Goal: Task Accomplishment & Management: Use online tool/utility

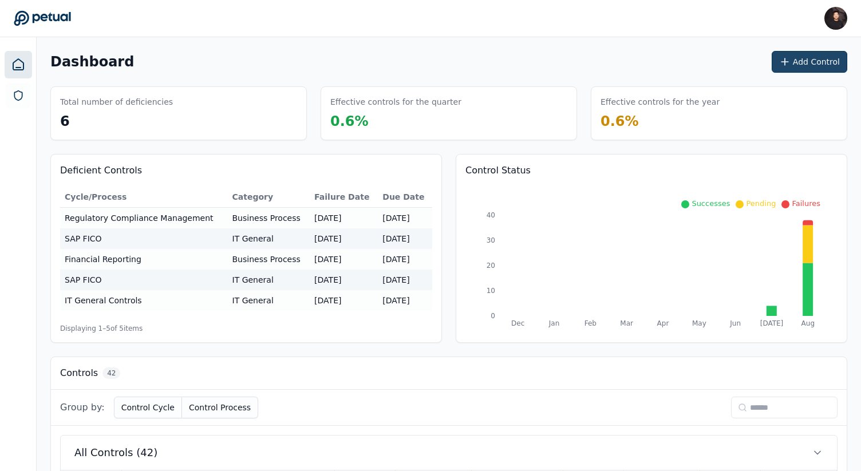
click at [818, 62] on button "Add Control" at bounding box center [810, 62] width 76 height 22
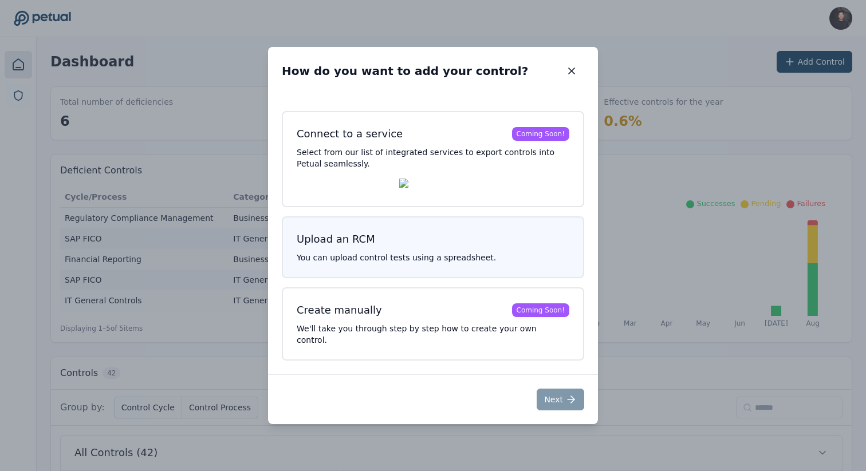
click at [437, 247] on h3 "Upload an RCM" at bounding box center [433, 239] width 273 height 16
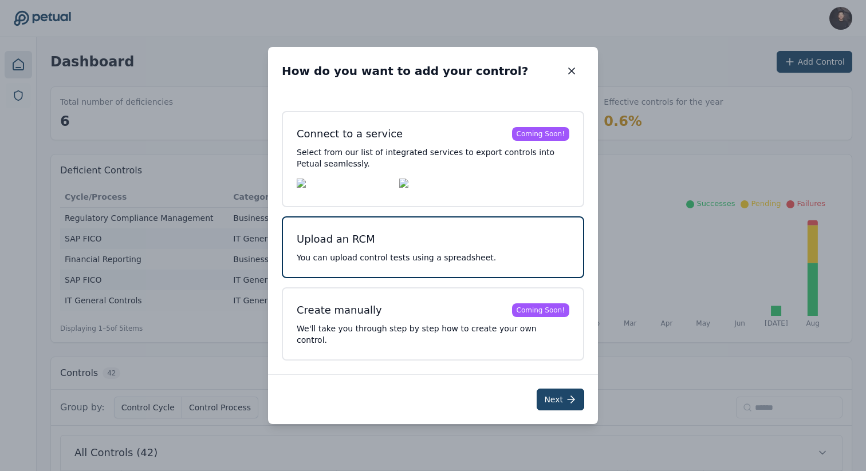
click at [557, 392] on button "Next" at bounding box center [560, 400] width 48 height 22
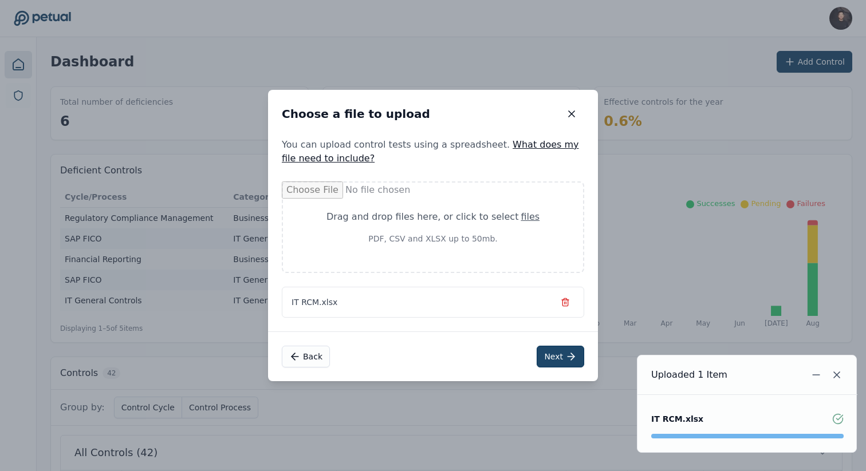
click at [571, 360] on icon at bounding box center [572, 356] width 3 height 7
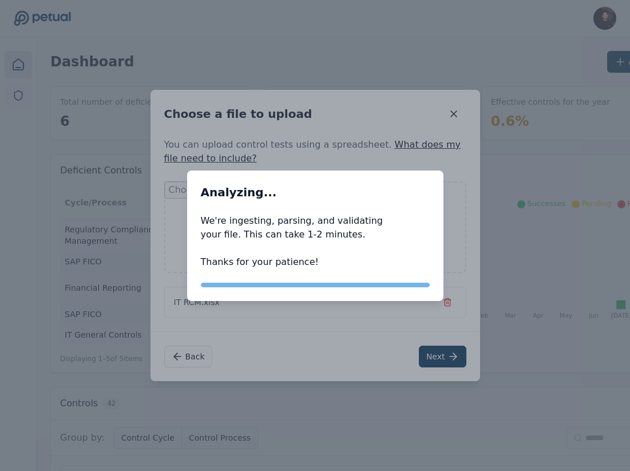
click at [273, 130] on div "Analyzing... Analyzing... We're ingesting, parsing, and validating your file. T…" at bounding box center [315, 235] width 630 height 471
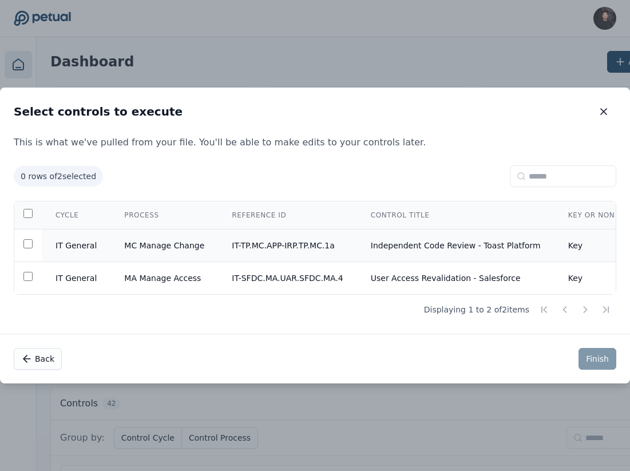
click at [261, 242] on td "IT-TP.MC.APP-IRP.TP.MC.1a" at bounding box center [287, 246] width 139 height 33
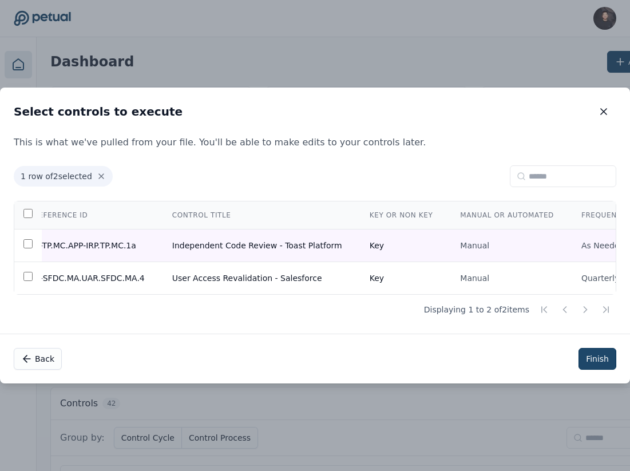
click at [595, 358] on button "Finish" at bounding box center [598, 359] width 38 height 22
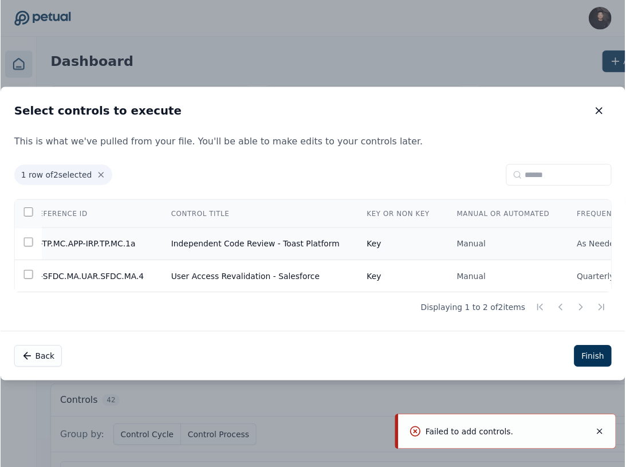
scroll to position [0, 0]
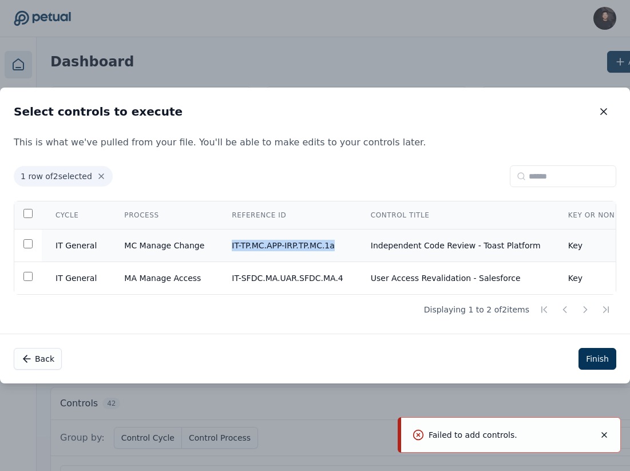
drag, startPoint x: 224, startPoint y: 243, endPoint x: 328, endPoint y: 246, distance: 104.3
click at [328, 246] on td "IT-TP.MC.APP-IRP.TP.MC.1a" at bounding box center [287, 246] width 139 height 33
copy td "IT-TP.MC.APP-IRP.TP.MC.1a"
click at [603, 111] on icon "button" at bounding box center [603, 111] width 11 height 11
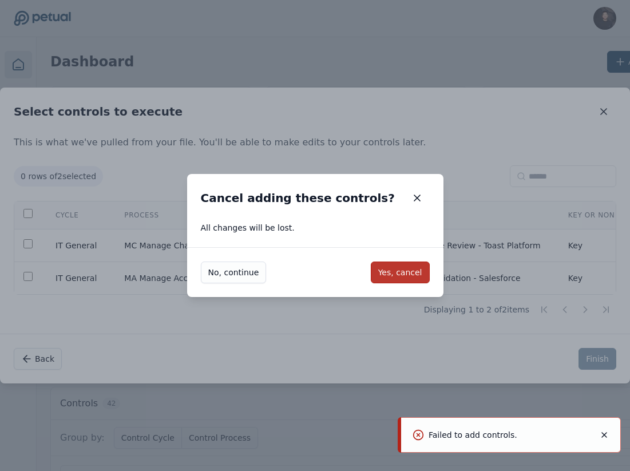
click at [400, 272] on button "Yes, cancel" at bounding box center [400, 273] width 59 height 22
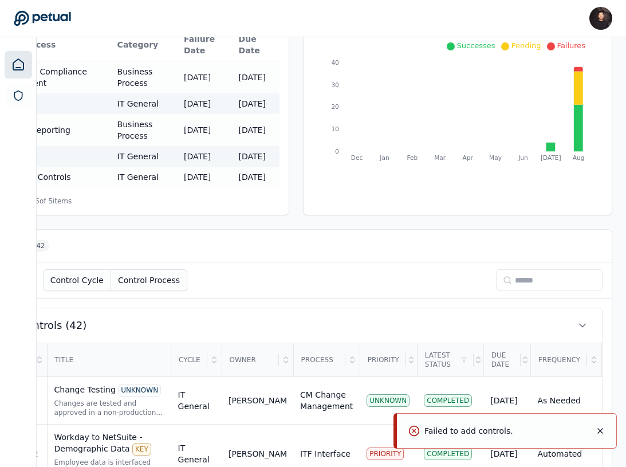
scroll to position [158, 147]
click at [503, 269] on input at bounding box center [549, 280] width 106 height 22
paste input "**********"
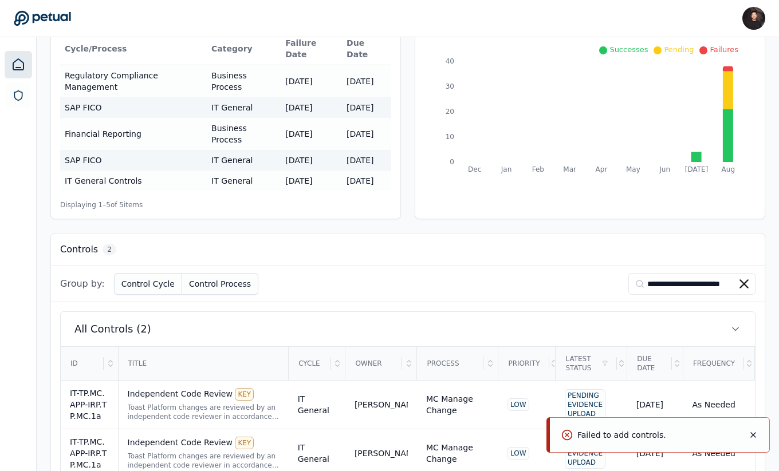
scroll to position [0, 0]
click at [748, 435] on icon "Notifications (F8)" at bounding box center [752, 435] width 9 height 9
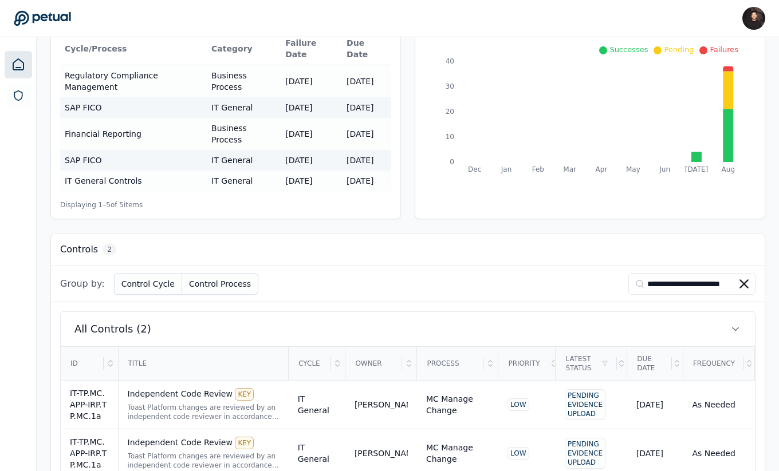
click at [692, 273] on input "**********" at bounding box center [691, 284] width 127 height 22
paste input
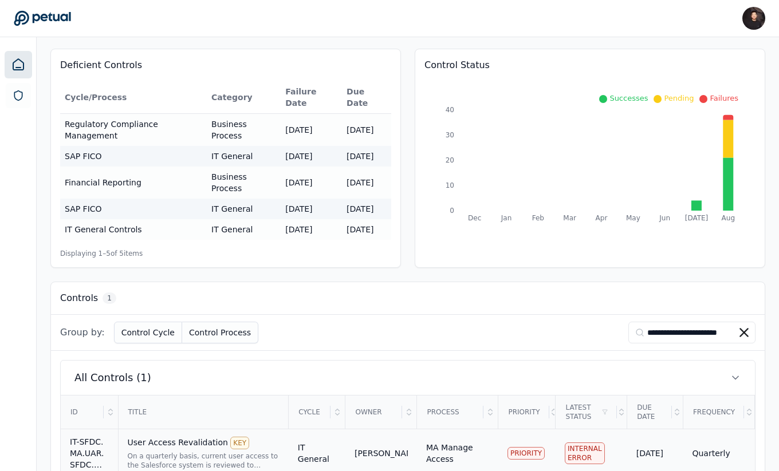
type input "**********"
click at [396, 429] on td "Kristan Brackney" at bounding box center [381, 453] width 72 height 49
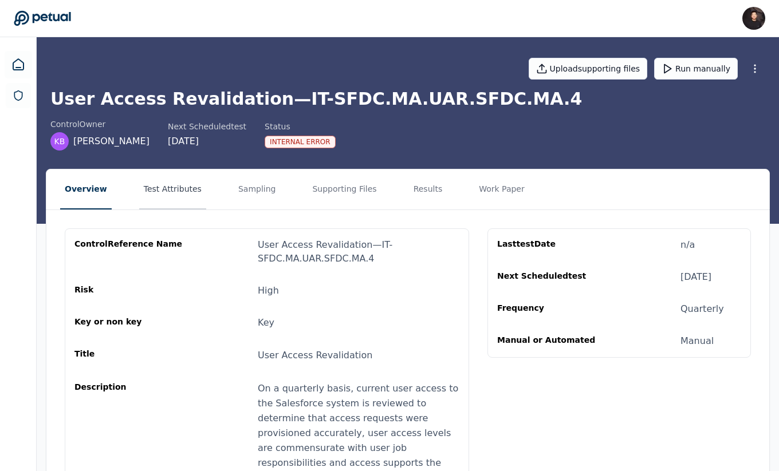
click at [156, 201] on button "Test Attributes" at bounding box center [172, 189] width 67 height 40
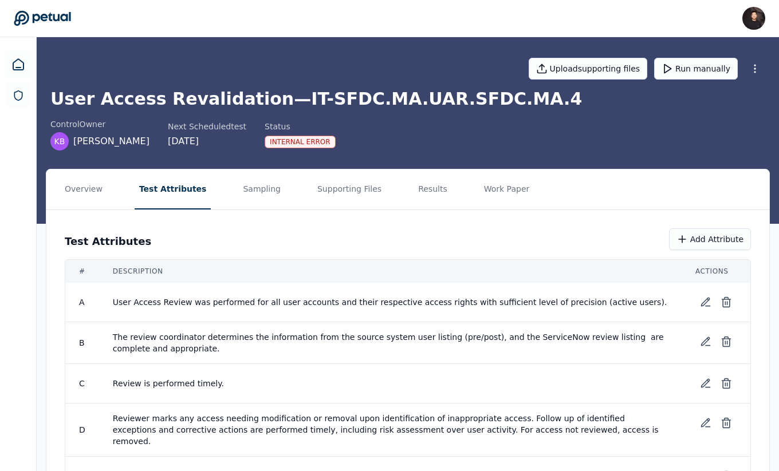
scroll to position [90, 0]
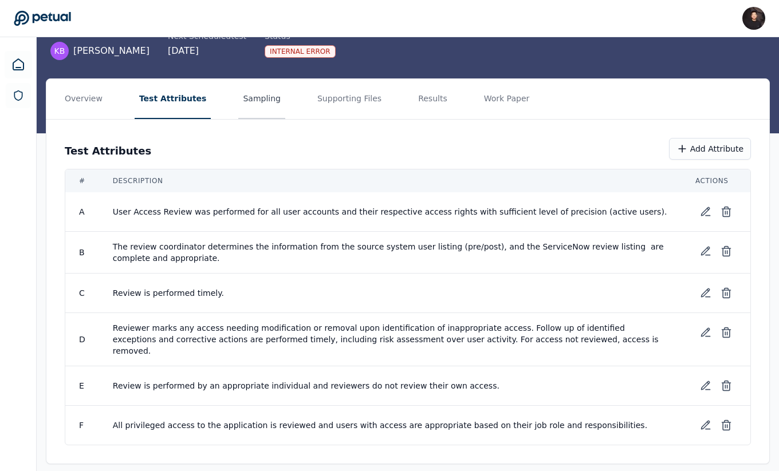
click at [238, 102] on button "Sampling" at bounding box center [261, 99] width 47 height 40
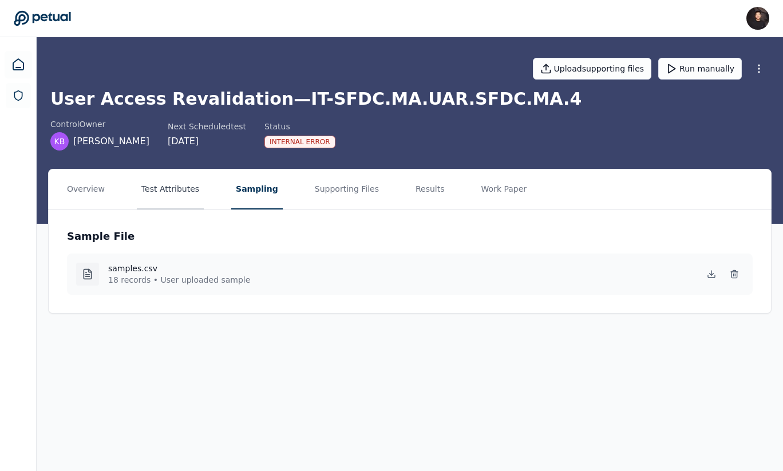
click at [175, 177] on button "Test Attributes" at bounding box center [170, 189] width 67 height 40
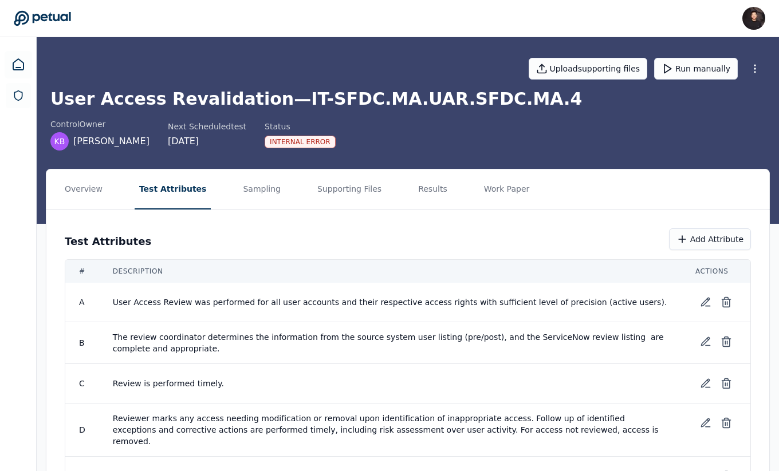
click at [97, 140] on span "Kristan Brackney" at bounding box center [111, 142] width 76 height 14
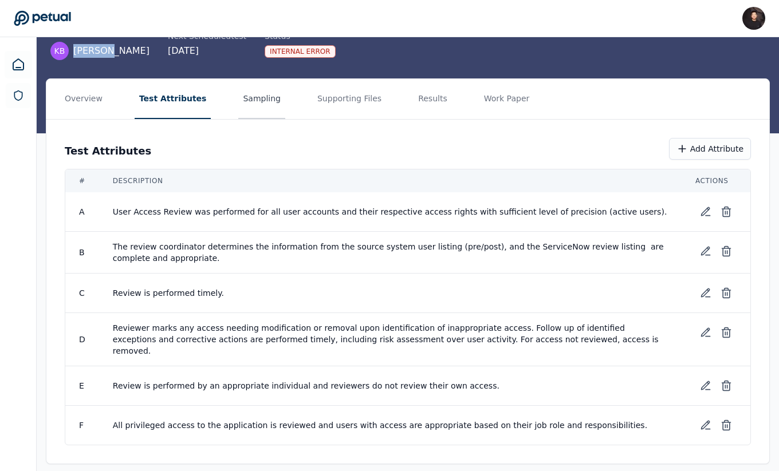
click at [244, 89] on button "Sampling" at bounding box center [261, 99] width 47 height 40
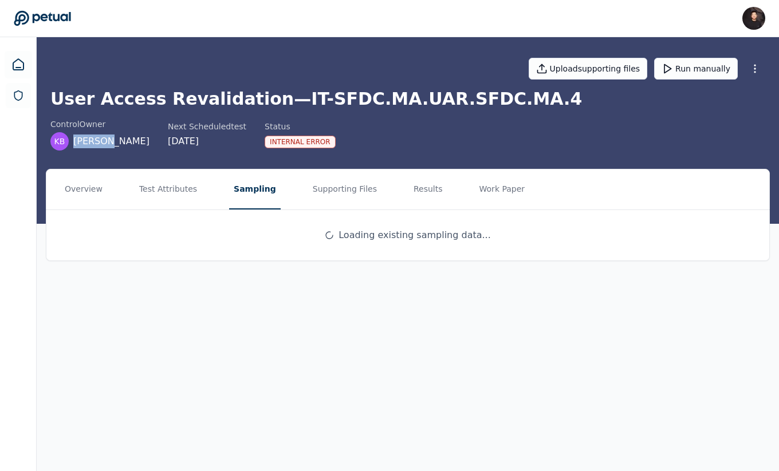
scroll to position [0, 0]
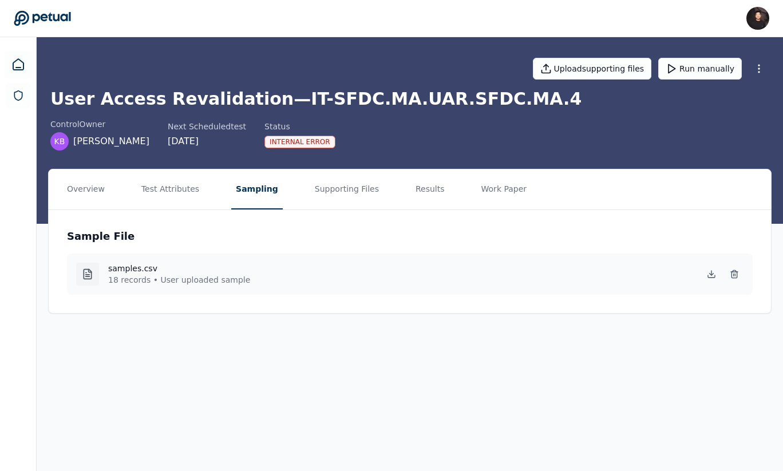
click at [296, 190] on nav "Overview Test Attributes Sampling Supporting Files Results Work Paper" at bounding box center [410, 189] width 723 height 40
click at [327, 190] on button "Supporting Files" at bounding box center [346, 189] width 73 height 40
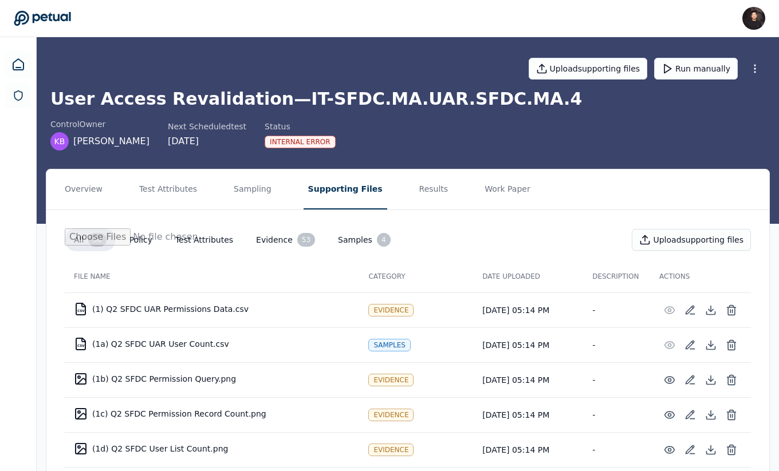
scroll to position [5, 0]
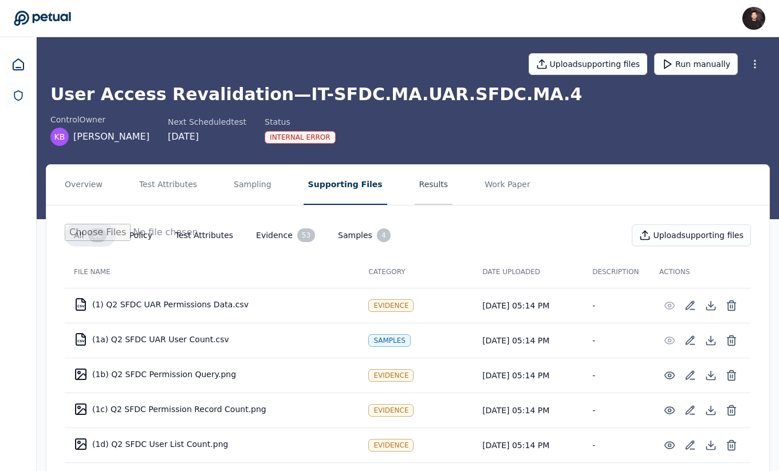
click at [417, 184] on button "Results" at bounding box center [434, 185] width 38 height 40
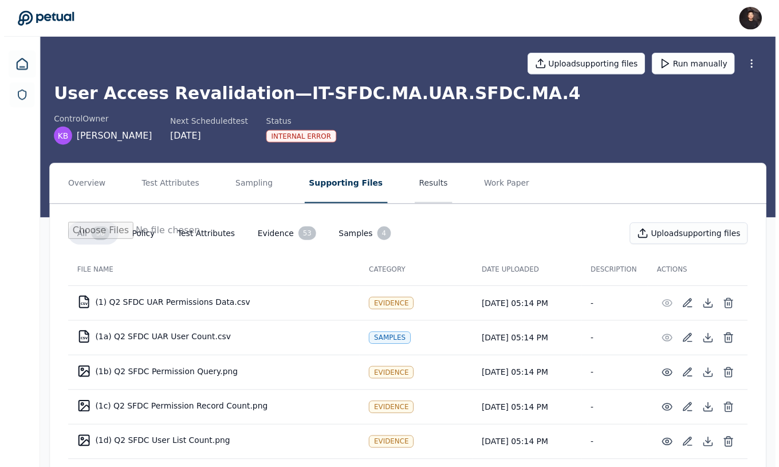
scroll to position [0, 0]
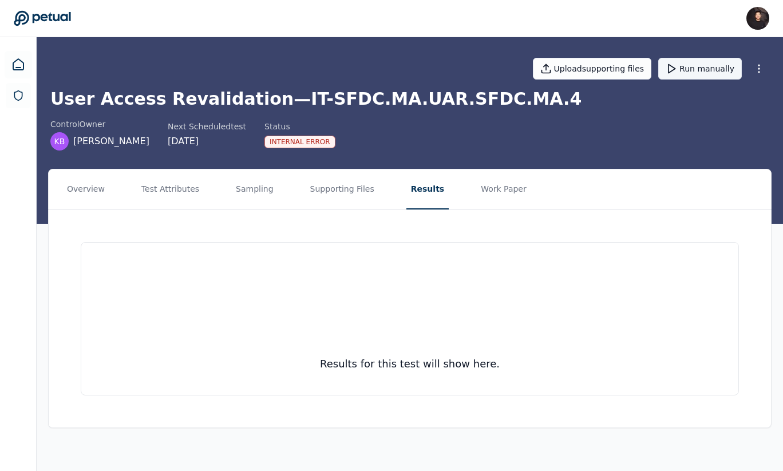
click at [696, 76] on button "Run manually" at bounding box center [700, 69] width 84 height 22
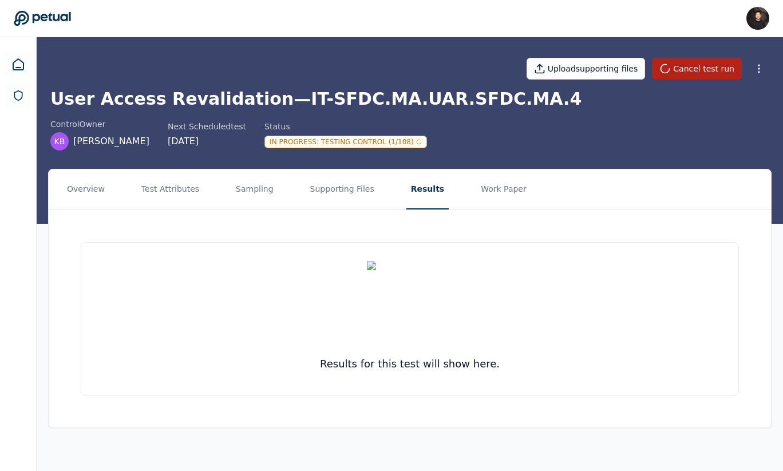
click at [57, 20] on icon at bounding box center [42, 18] width 57 height 16
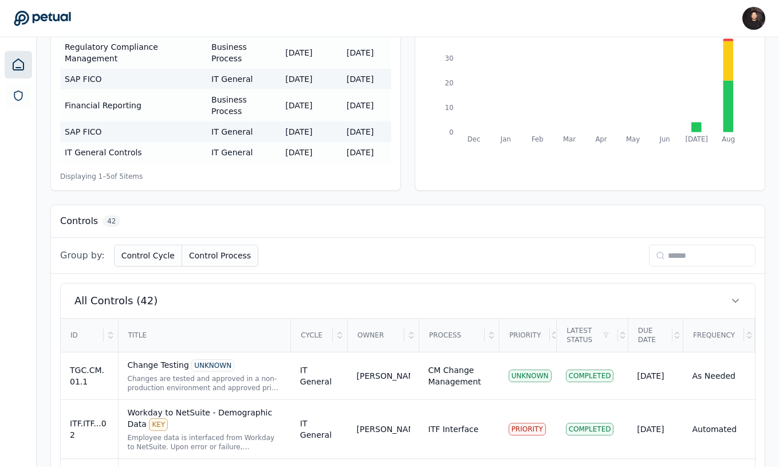
click at [697, 244] on input at bounding box center [702, 255] width 106 height 22
paste input "**********"
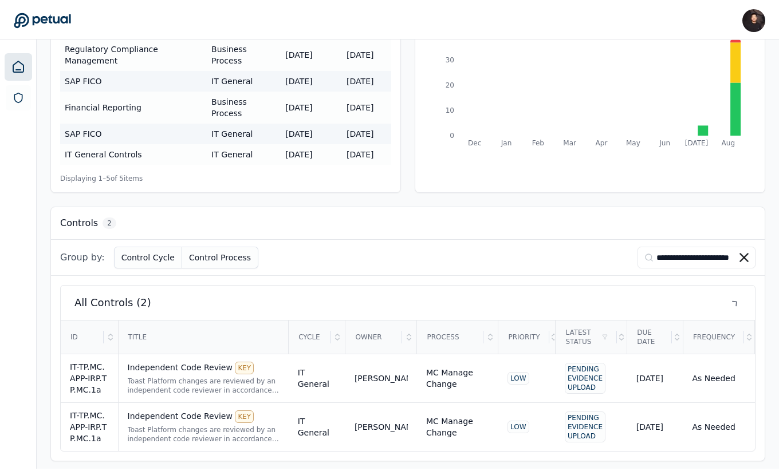
scroll to position [0, 13]
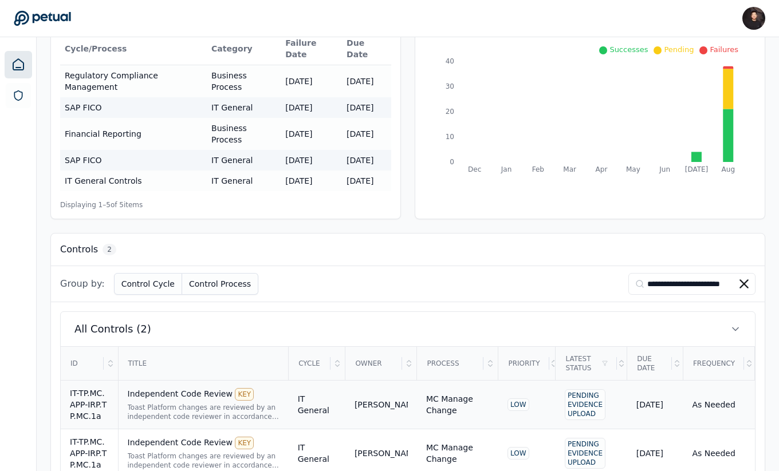
type input "**********"
click at [239, 403] on div "Toast Platform changes are reviewed by an independent code reviewer in accordan…" at bounding box center [204, 412] width 152 height 18
click at [224, 452] on div "Toast Platform changes are reviewed by an independent code reviewer in accordan…" at bounding box center [204, 461] width 152 height 18
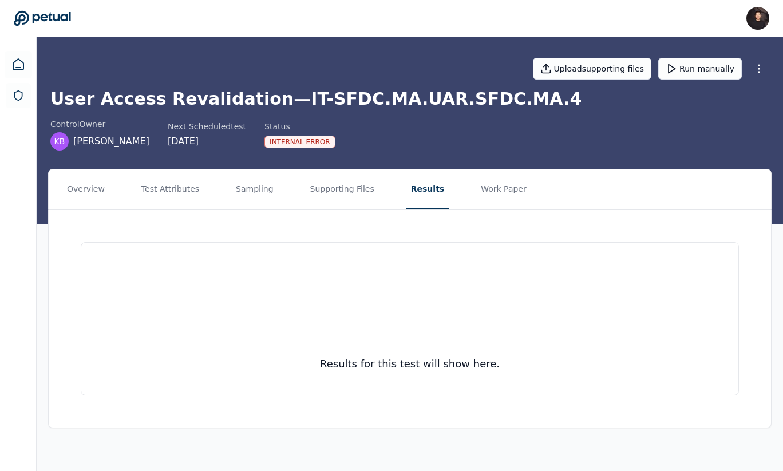
click at [511, 156] on div "Upload supporting files Run manually User Access Revalidation — IT-SFDC.MA.UAR.…" at bounding box center [410, 130] width 747 height 187
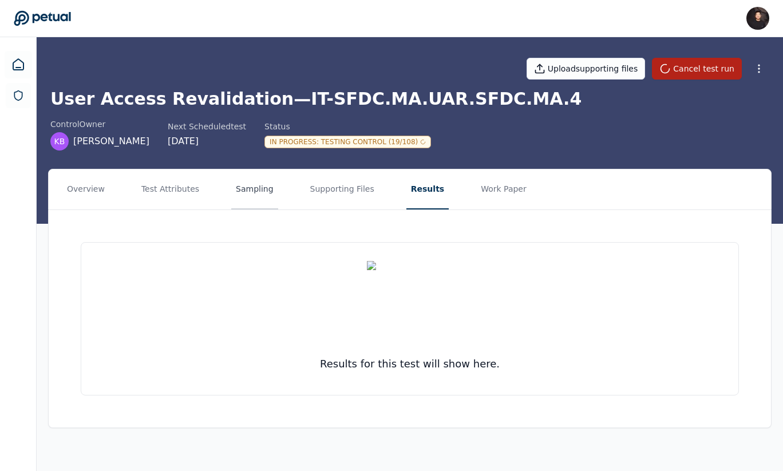
click at [231, 190] on button "Sampling" at bounding box center [254, 189] width 47 height 40
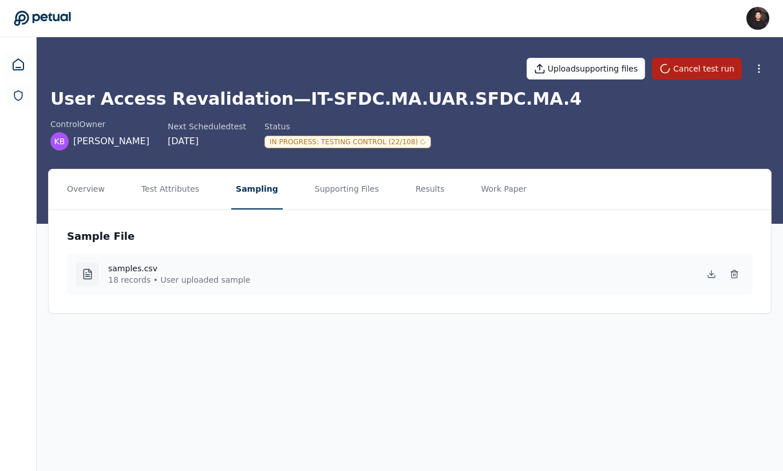
click at [102, 283] on div "samples.csv 18 records • User uploaded sample" at bounding box center [163, 274] width 174 height 23
click at [711, 275] on icon at bounding box center [712, 275] width 4 height 2
click at [285, 100] on h1 "User Access Revalidation — IT-SFDC.MA.UAR.SFDC.MA.4" at bounding box center [409, 99] width 719 height 21
drag, startPoint x: 272, startPoint y: 100, endPoint x: 651, endPoint y: 113, distance: 379.2
click at [651, 113] on div "User Access Revalidation — IT-SFDC.MA.UAR.SFDC.MA.4 control Owner KB Kristan Br…" at bounding box center [409, 120] width 719 height 62
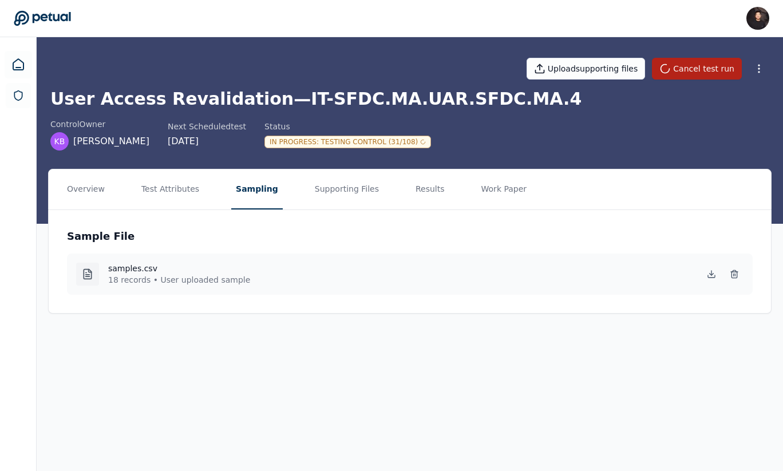
click at [518, 107] on h1 "User Access Revalidation — IT-SFDC.MA.UAR.SFDC.MA.4" at bounding box center [409, 99] width 719 height 21
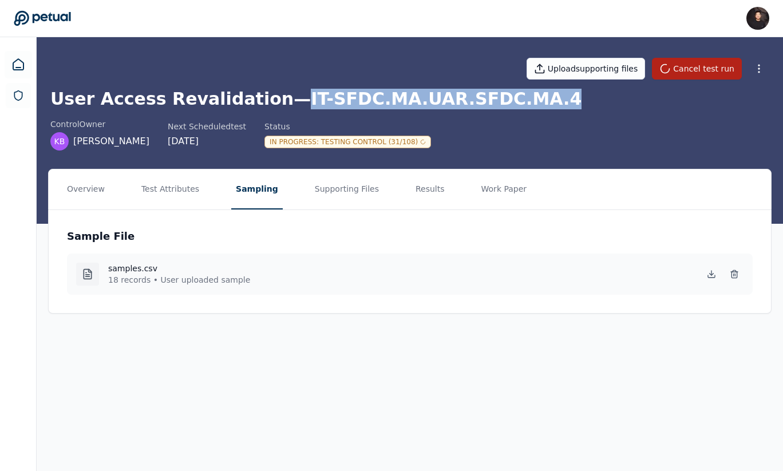
drag, startPoint x: 525, startPoint y: 104, endPoint x: 275, endPoint y: 101, distance: 249.7
click at [275, 101] on h1 "User Access Revalidation — IT-SFDC.MA.UAR.SFDC.MA.4" at bounding box center [409, 99] width 719 height 21
copy h1 "IT-SFDC.MA.UAR.SFDC.MA.4"
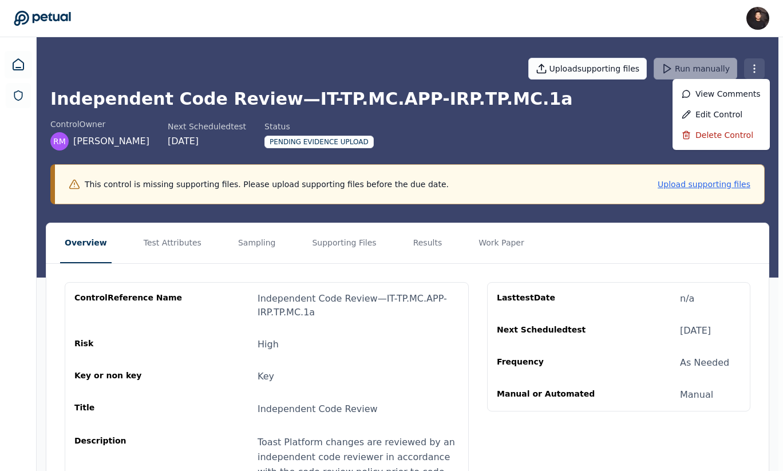
click at [751, 66] on html "James Lee james@petual.ai Sign out Upload supporting files Run manually Indepen…" at bounding box center [391, 376] width 783 height 753
click at [717, 132] on div "Delete control" at bounding box center [721, 135] width 97 height 21
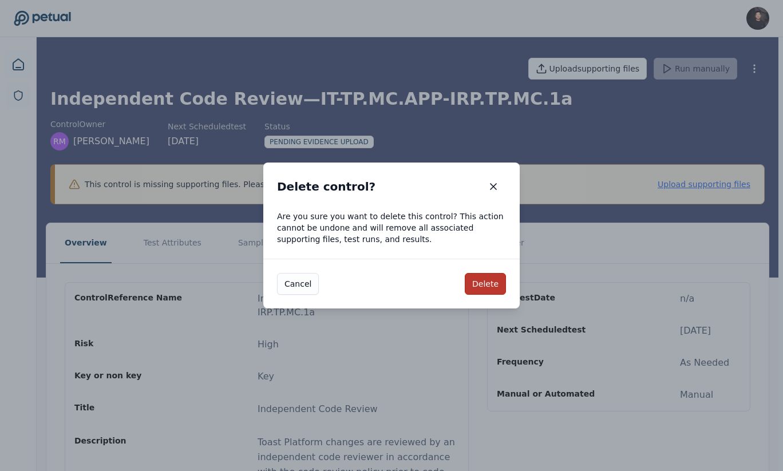
click at [495, 283] on button "Delete" at bounding box center [485, 284] width 41 height 22
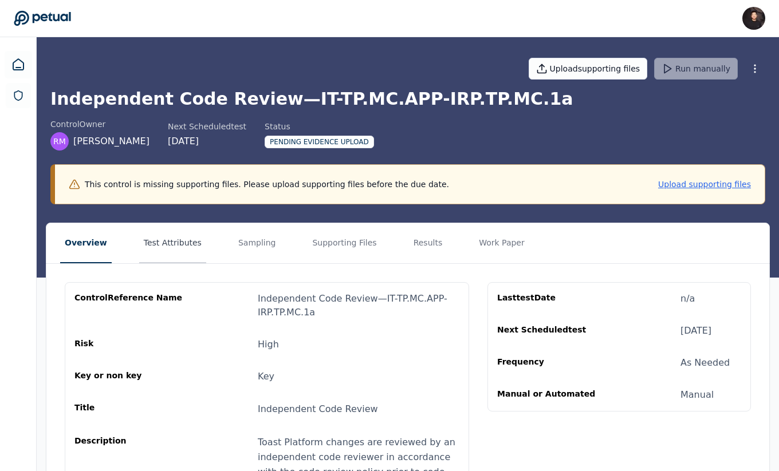
click at [168, 252] on button "Test Attributes" at bounding box center [172, 243] width 67 height 40
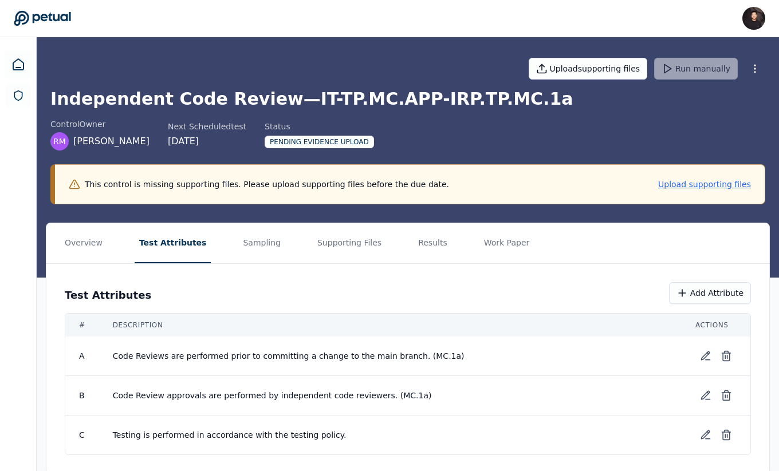
scroll to position [21, 0]
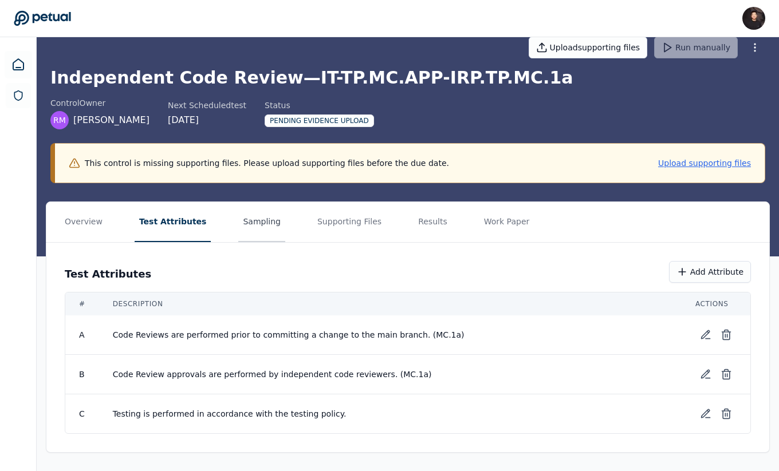
click at [238, 235] on button "Sampling" at bounding box center [261, 222] width 47 height 40
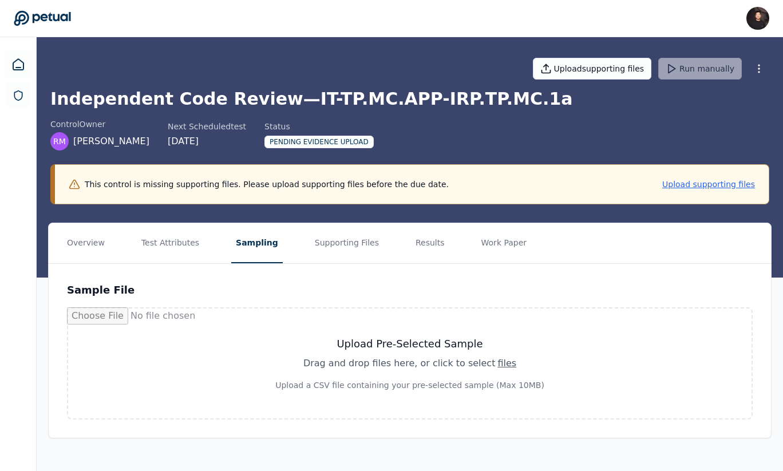
click at [486, 115] on div "Independent Code Review — IT-TP.MC.APP-IRP.TP.MC.1a control Owner RM Richard Mc…" at bounding box center [409, 147] width 719 height 116
click at [520, 106] on h1 "Independent Code Review — IT-TP.MC.APP-IRP.TP.MC.1a" at bounding box center [409, 99] width 719 height 21
click at [453, 116] on div "Independent Code Review — IT-TP.MC.APP-IRP.TP.MC.1a control Owner RM Richard Mc…" at bounding box center [409, 147] width 719 height 116
click at [475, 99] on h1 "Independent Code Review — IT-TP.MC.APP-IRP.TP.MC.1a" at bounding box center [409, 99] width 719 height 21
click at [353, 357] on div "Drag and drop files here , or click to select files" at bounding box center [410, 364] width 629 height 14
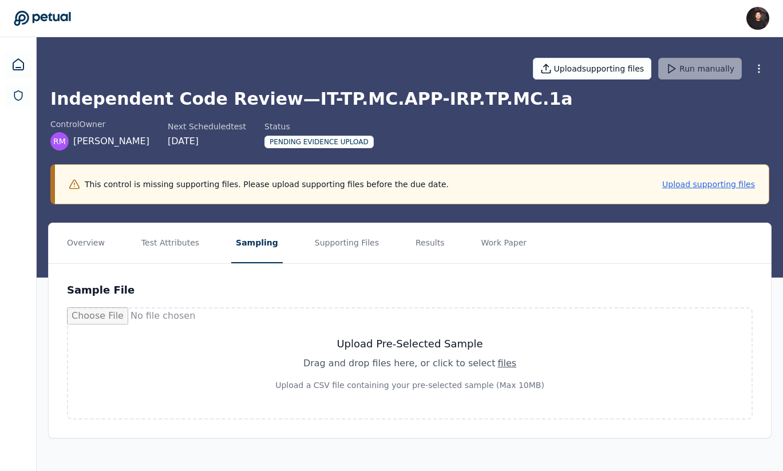
type input "**********"
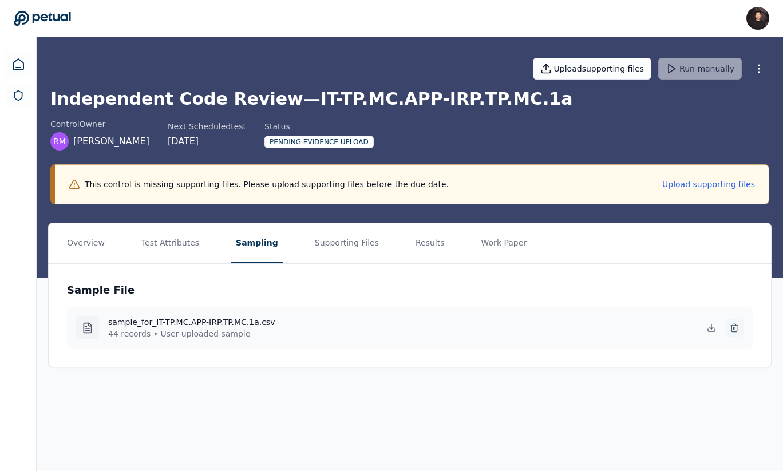
click at [730, 328] on icon at bounding box center [734, 327] width 9 height 9
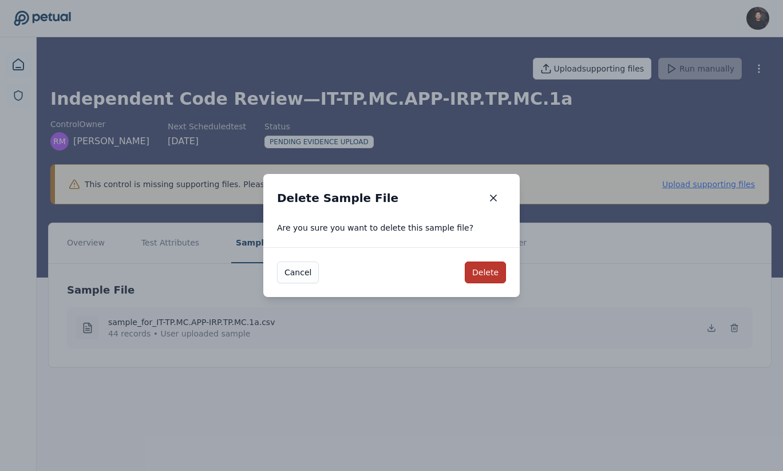
click at [490, 277] on button "Delete" at bounding box center [485, 273] width 41 height 22
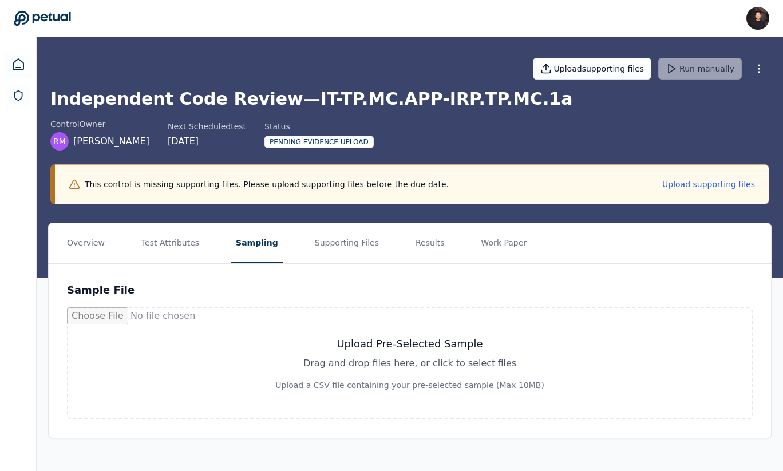
click at [278, 369] on div "Drag and drop files here , or click to select files" at bounding box center [410, 364] width 629 height 14
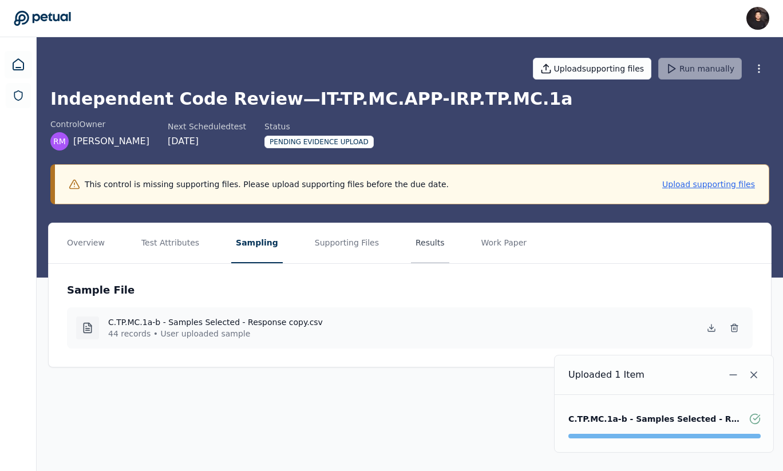
click at [416, 247] on button "Results" at bounding box center [430, 243] width 38 height 40
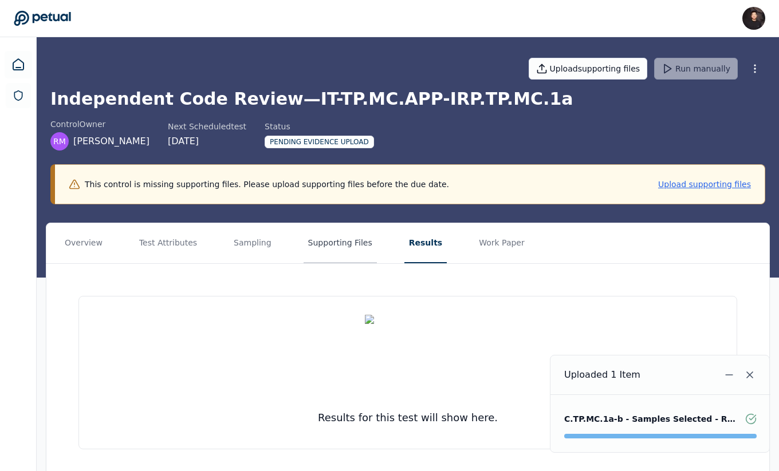
click at [329, 240] on button "Supporting Files" at bounding box center [339, 243] width 73 height 40
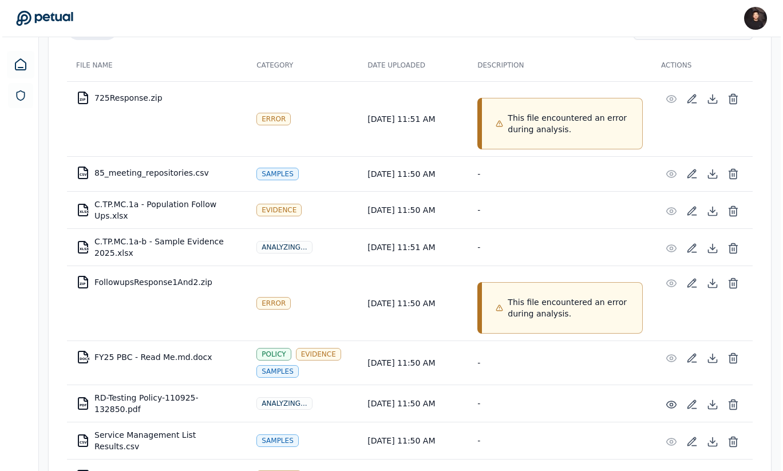
scroll to position [234, 0]
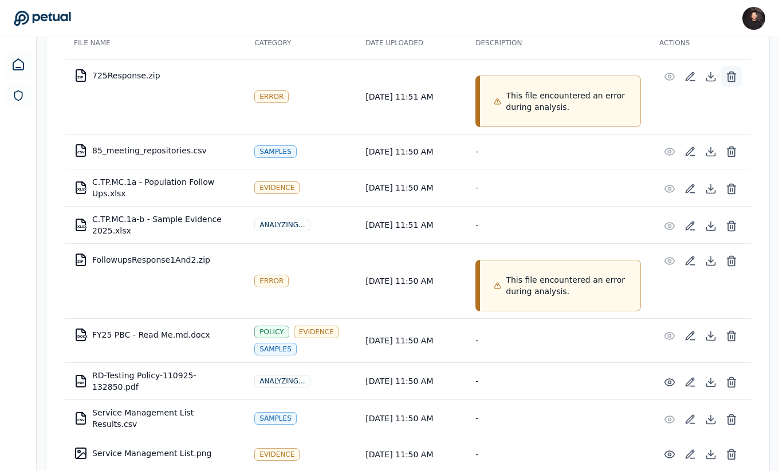
click at [732, 76] on line at bounding box center [732, 77] width 0 height 3
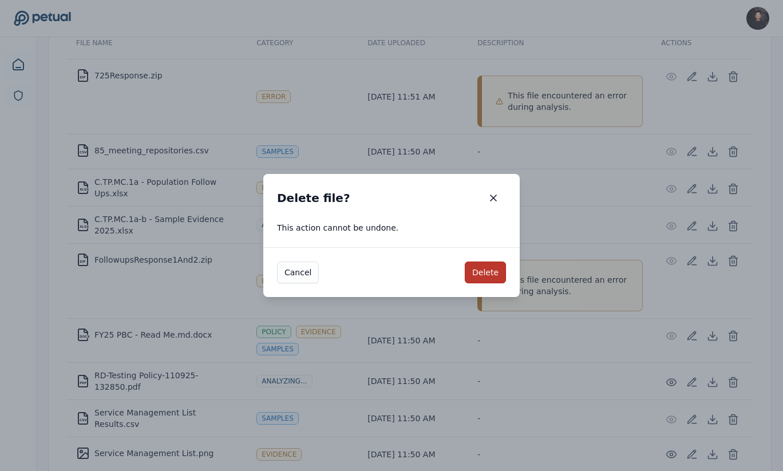
click at [481, 272] on button "Delete" at bounding box center [485, 273] width 41 height 22
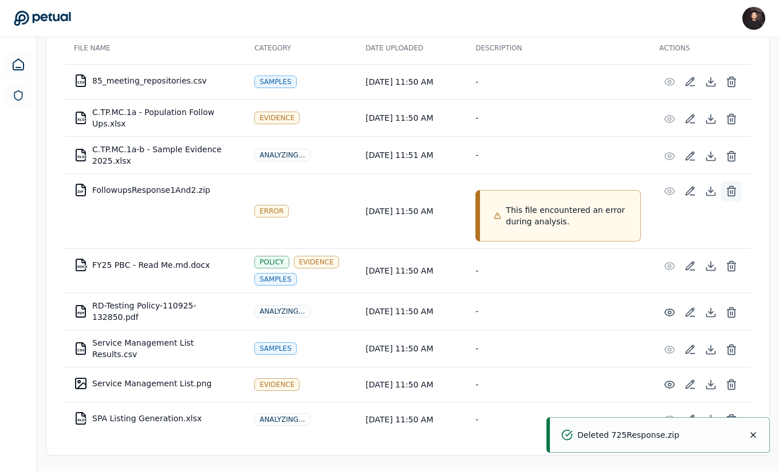
click at [732, 194] on icon at bounding box center [730, 191] width 11 height 11
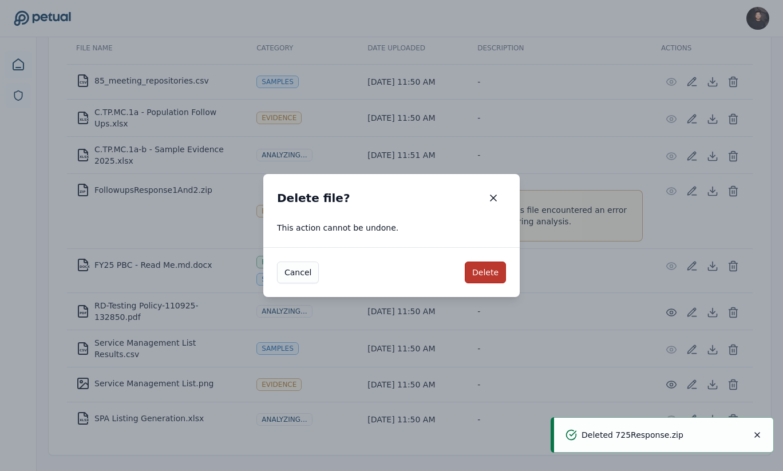
click at [484, 281] on button "Delete" at bounding box center [485, 273] width 41 height 22
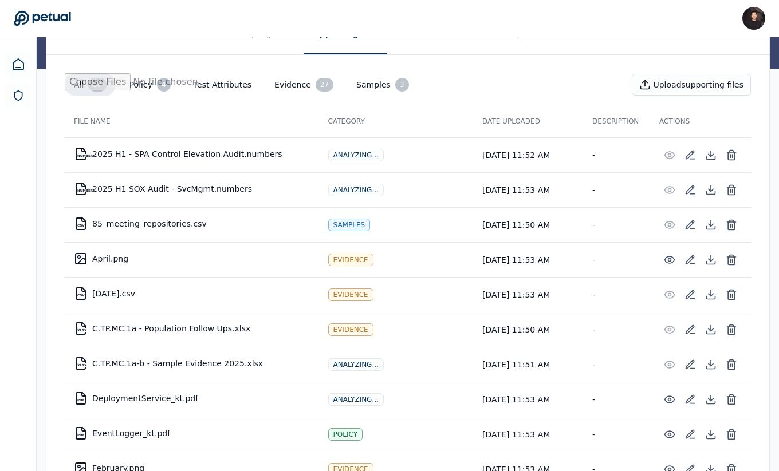
scroll to position [161, 0]
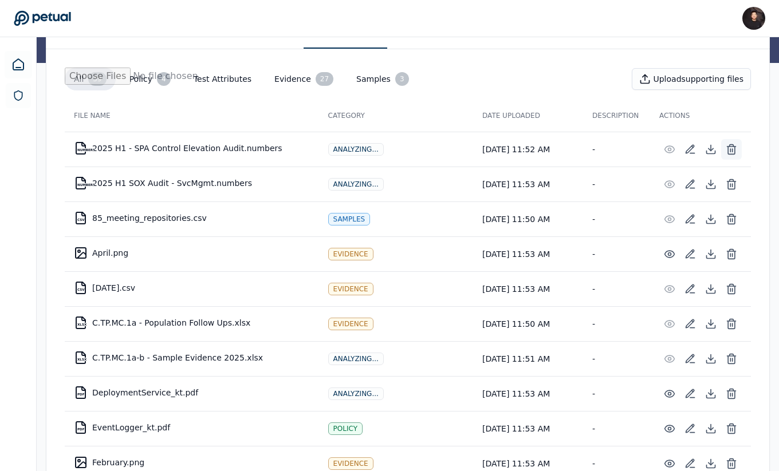
click at [731, 144] on icon at bounding box center [730, 149] width 11 height 11
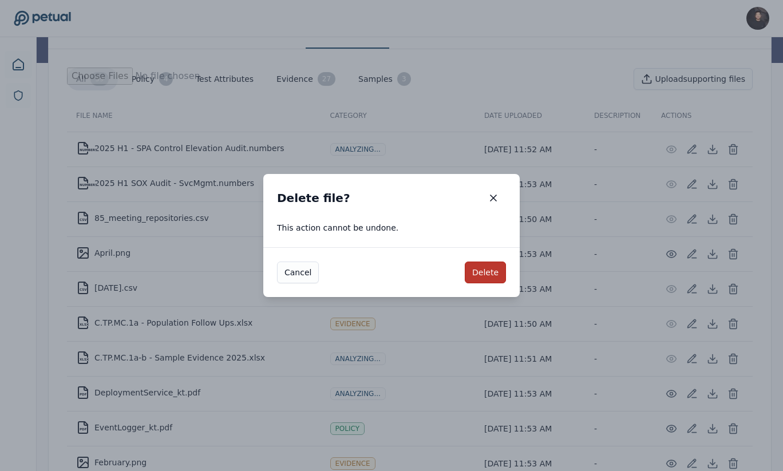
click at [481, 272] on button "Delete" at bounding box center [485, 273] width 41 height 22
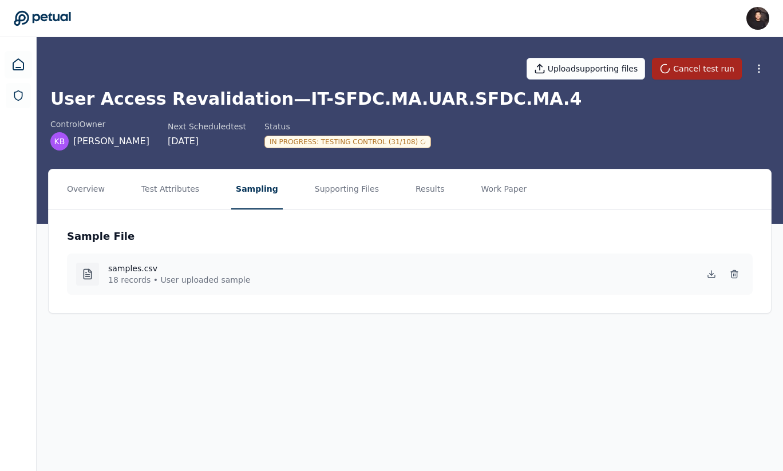
click at [685, 70] on button "Cancel test run" at bounding box center [697, 69] width 90 height 22
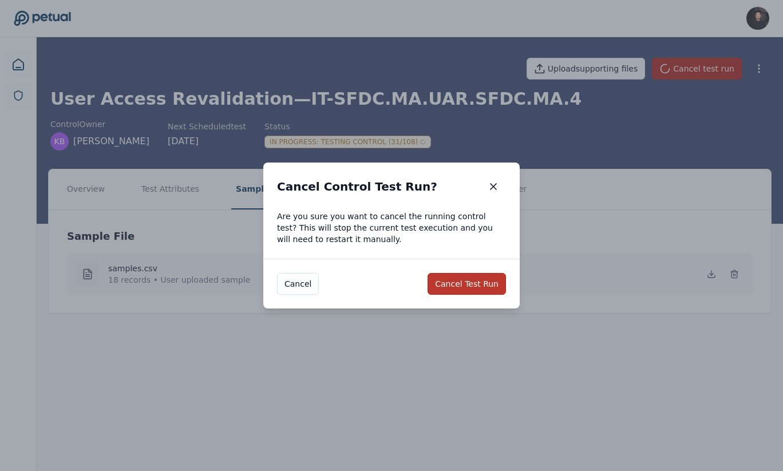
click at [471, 290] on button "Cancel Test Run" at bounding box center [467, 284] width 78 height 22
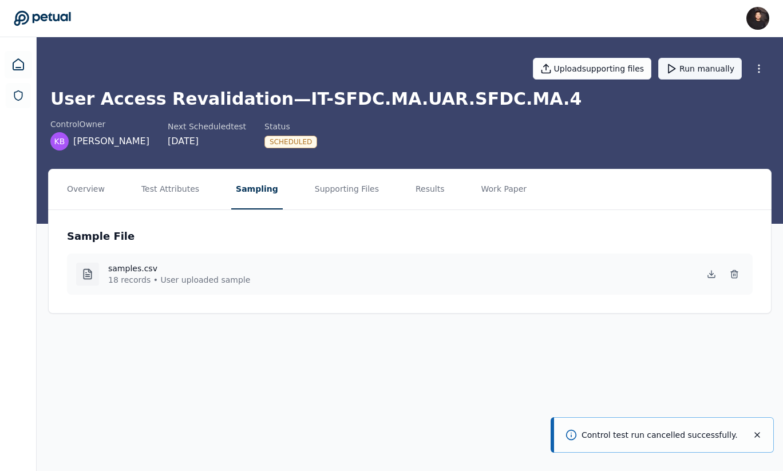
click at [691, 68] on button "Run manually" at bounding box center [700, 69] width 84 height 22
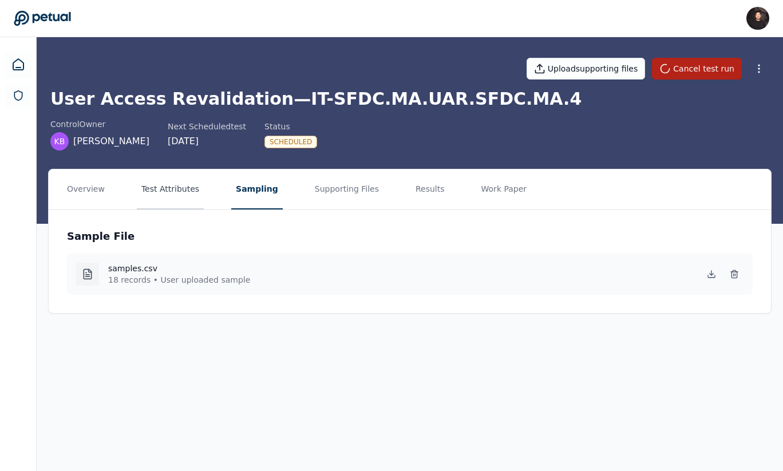
click at [161, 181] on button "Test Attributes" at bounding box center [170, 189] width 67 height 40
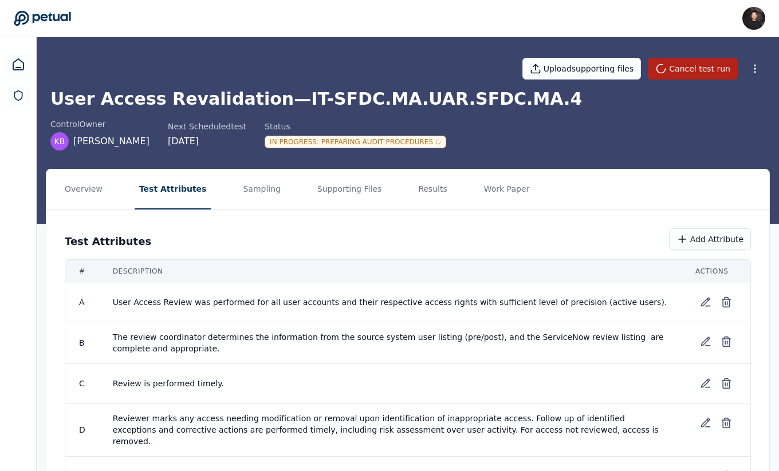
scroll to position [90, 0]
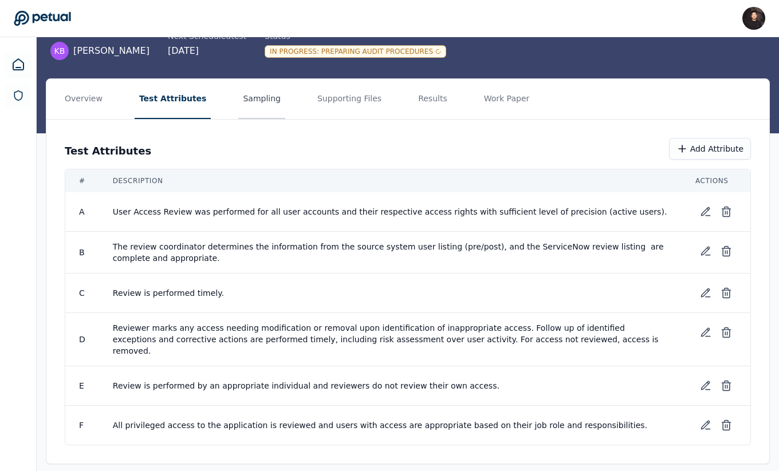
click at [262, 101] on button "Sampling" at bounding box center [261, 99] width 47 height 40
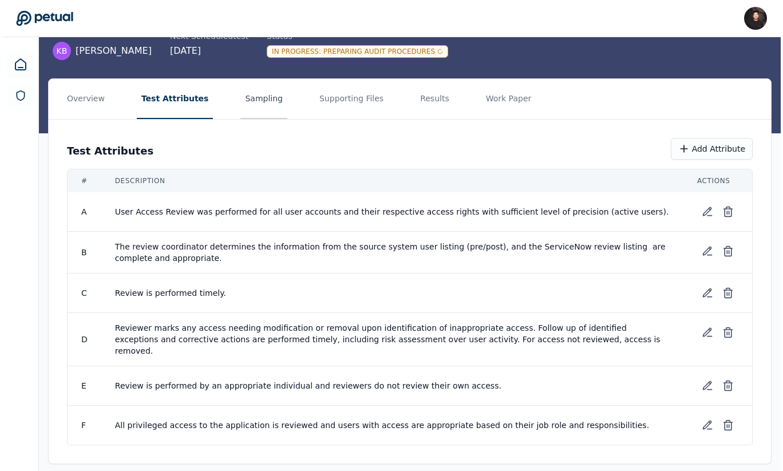
scroll to position [0, 0]
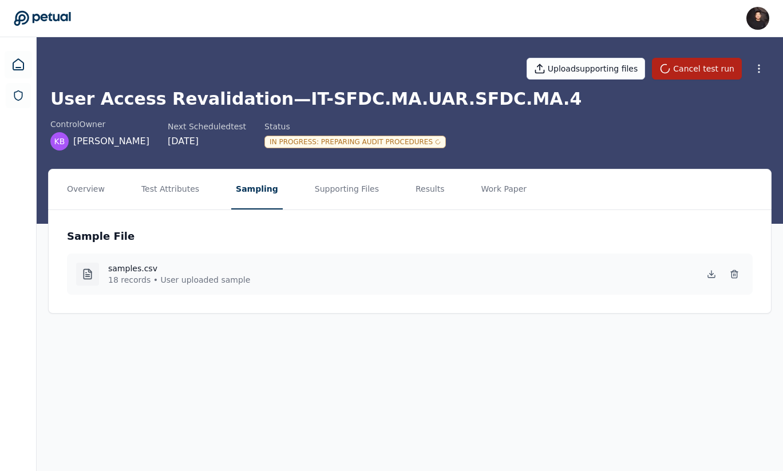
click at [171, 348] on main "Upload supporting files Cancel test run User Access Revalidation — IT-SFDC.MA.U…" at bounding box center [410, 254] width 747 height 434
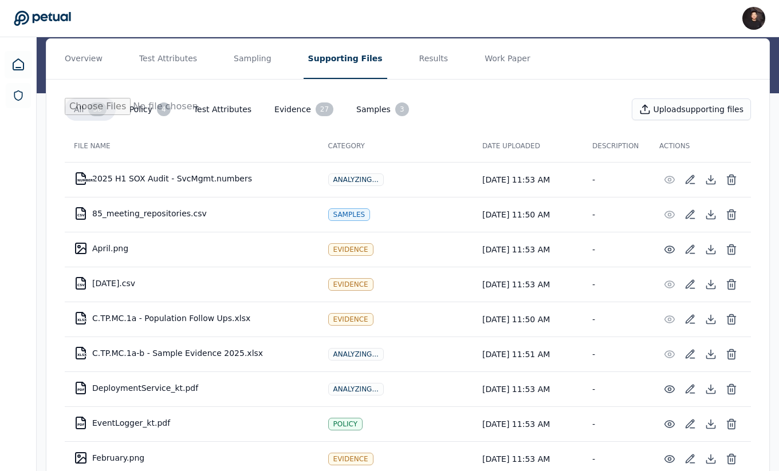
scroll to position [113, 0]
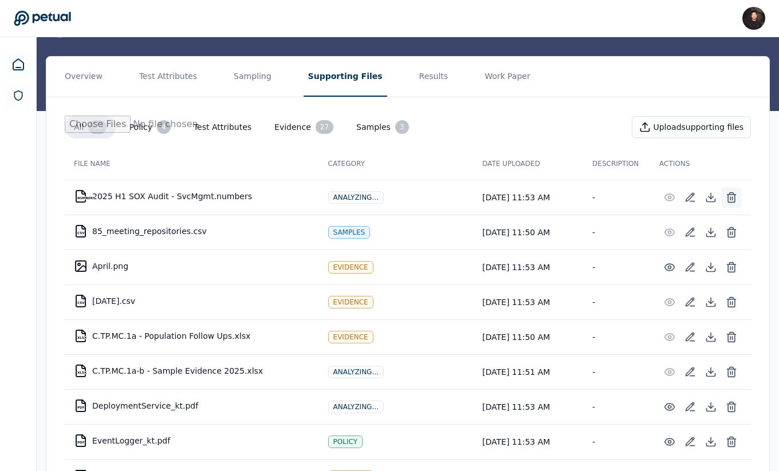
click at [732, 195] on icon at bounding box center [730, 197] width 11 height 11
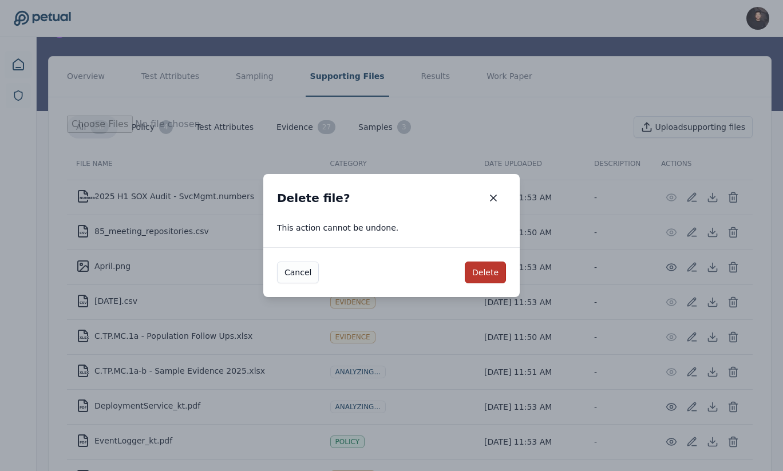
click at [479, 277] on button "Delete" at bounding box center [485, 273] width 41 height 22
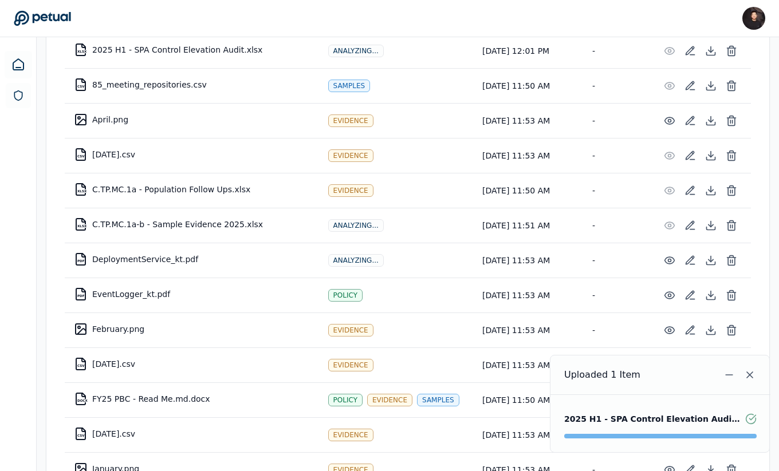
scroll to position [0, 0]
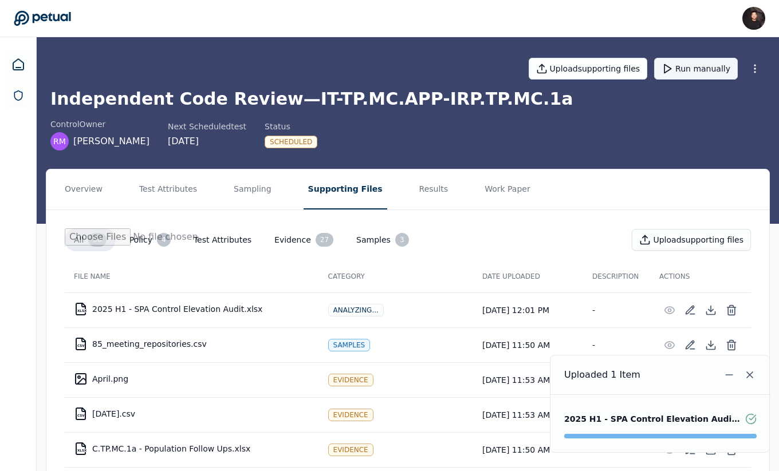
click at [698, 75] on button "Run manually" at bounding box center [696, 69] width 84 height 22
